Goal: Navigation & Orientation: Find specific page/section

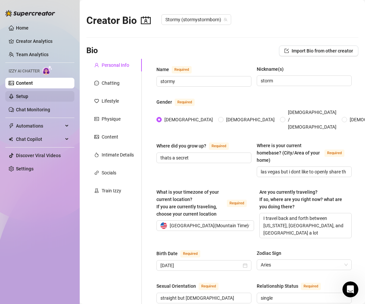
click at [28, 94] on link "Setup" at bounding box center [22, 96] width 12 height 5
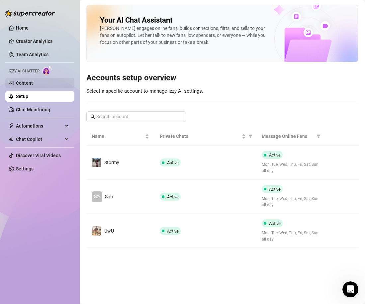
click at [27, 80] on link "Content" at bounding box center [24, 82] width 17 height 5
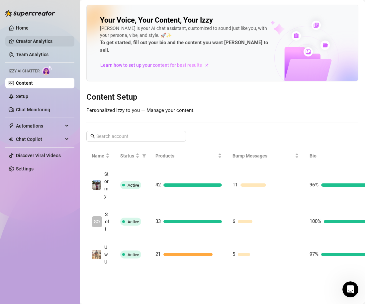
click at [26, 39] on link "Creator Analytics" at bounding box center [42, 41] width 53 height 11
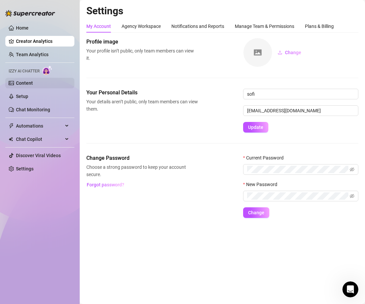
click at [27, 83] on link "Content" at bounding box center [24, 82] width 17 height 5
